Goal: Check status: Check status

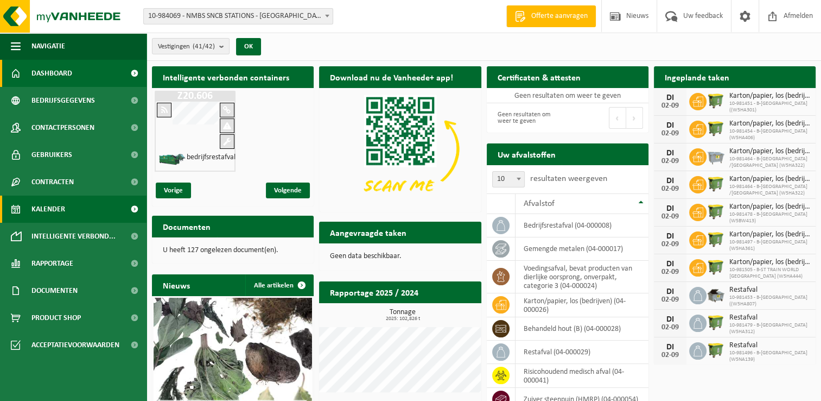
click at [71, 215] on link "Kalender" at bounding box center [73, 208] width 147 height 27
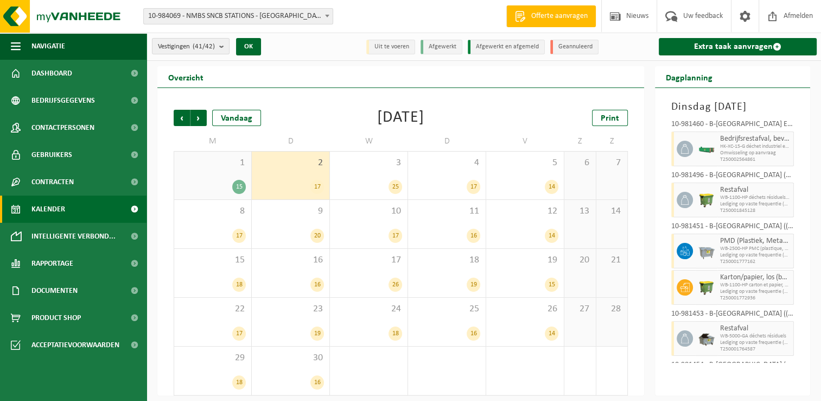
click at [325, 17] on span at bounding box center [327, 16] width 11 height 14
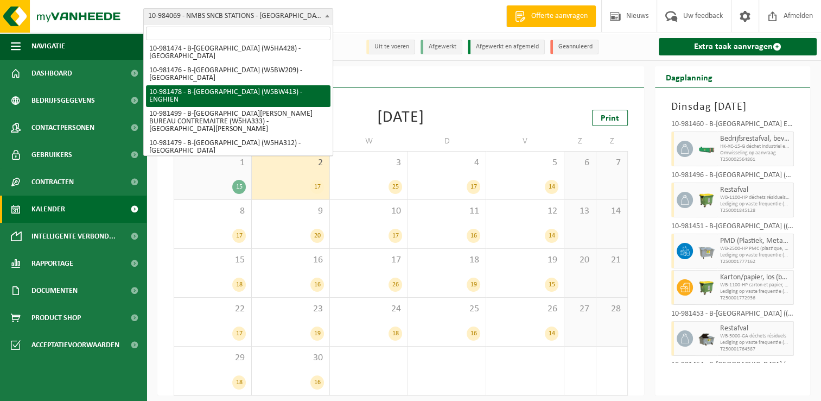
scroll to position [597, 0]
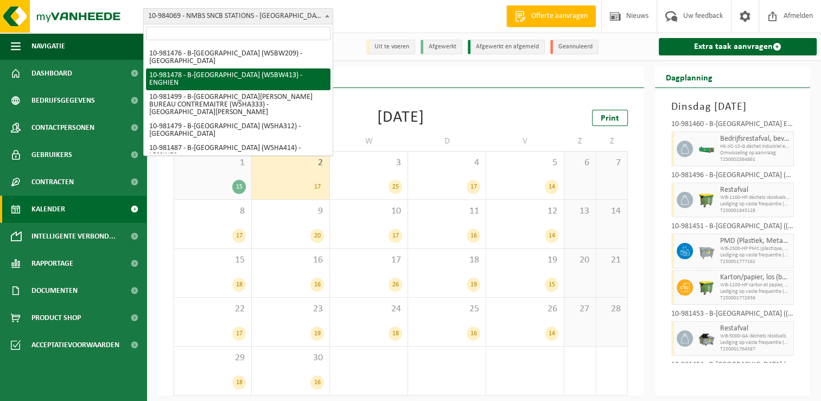
select select "161994"
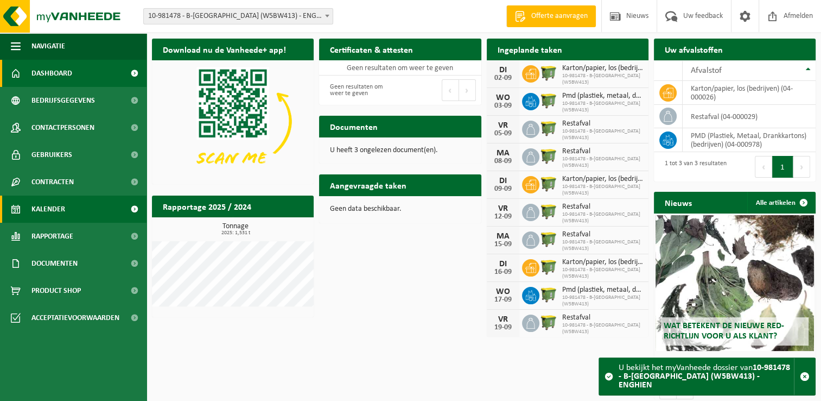
click at [76, 209] on link "Kalender" at bounding box center [73, 208] width 147 height 27
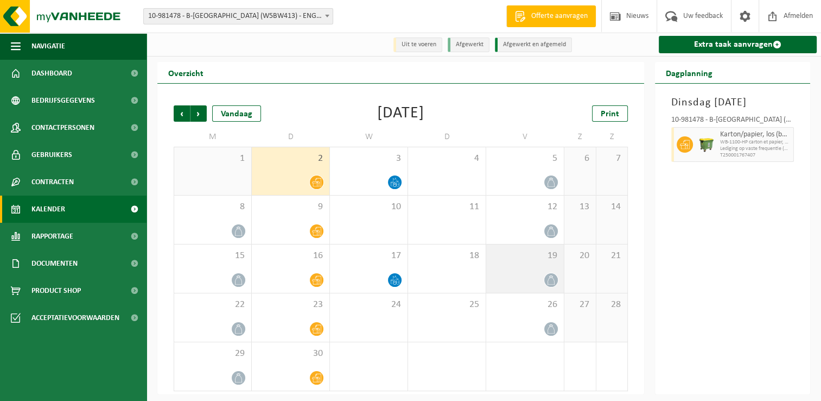
scroll to position [2, 0]
